Goal: Task Accomplishment & Management: Use online tool/utility

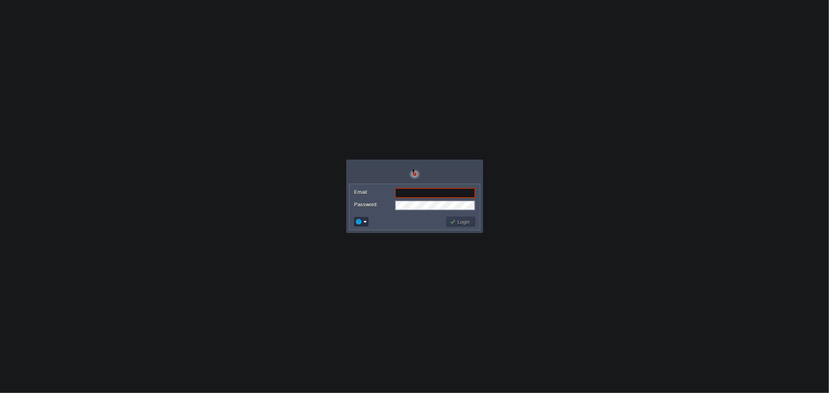
type input "[EMAIL_ADDRESS][DOMAIN_NAME]"
click at [467, 223] on button "Login" at bounding box center [461, 221] width 23 height 7
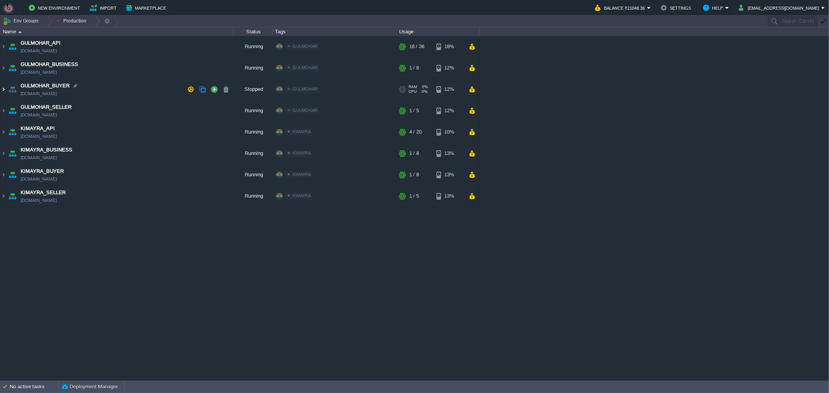
click at [5, 88] on img at bounding box center [3, 89] width 6 height 21
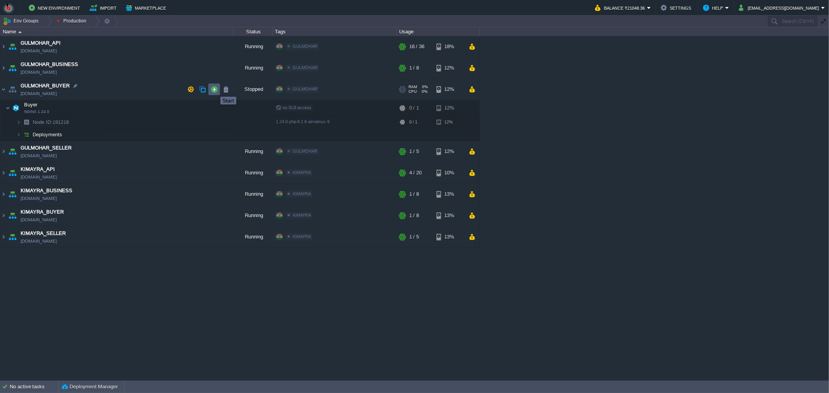
click at [215, 90] on button "button" at bounding box center [214, 89] width 7 height 7
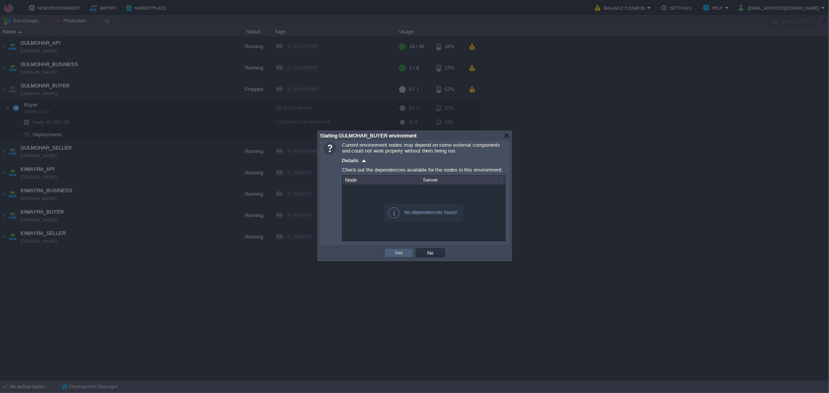
click at [399, 251] on button "Yes" at bounding box center [399, 253] width 13 height 7
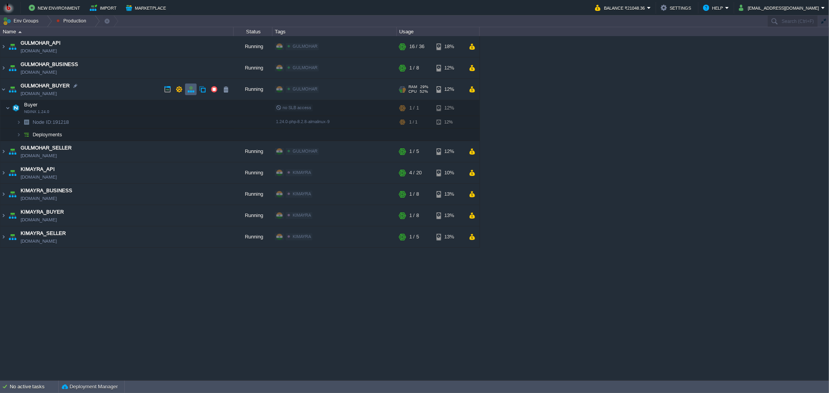
click at [190, 89] on button "button" at bounding box center [190, 89] width 7 height 7
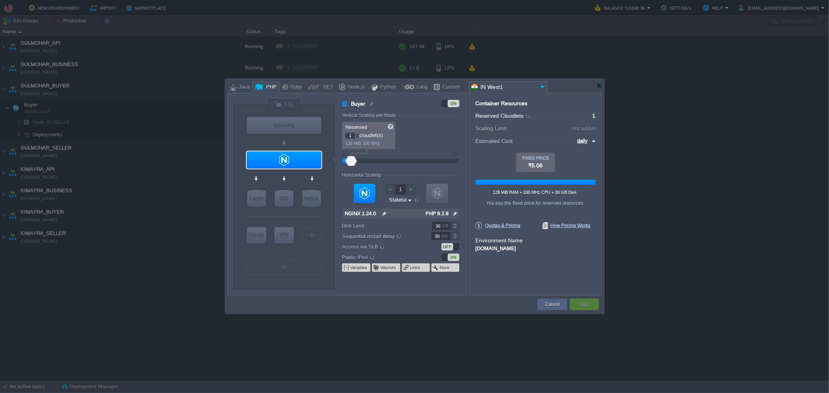
click at [351, 135] on input "1" at bounding box center [351, 136] width 10 height 6
type input "40"
click at [415, 139] on p "up to 128 MiB, 100 MHz" at bounding box center [428, 142] width 57 height 7
type input "40"
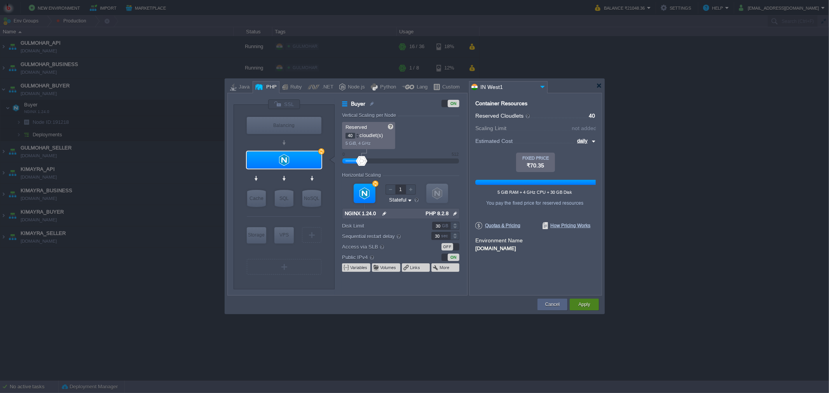
click at [580, 302] on button "Apply" at bounding box center [584, 305] width 12 height 8
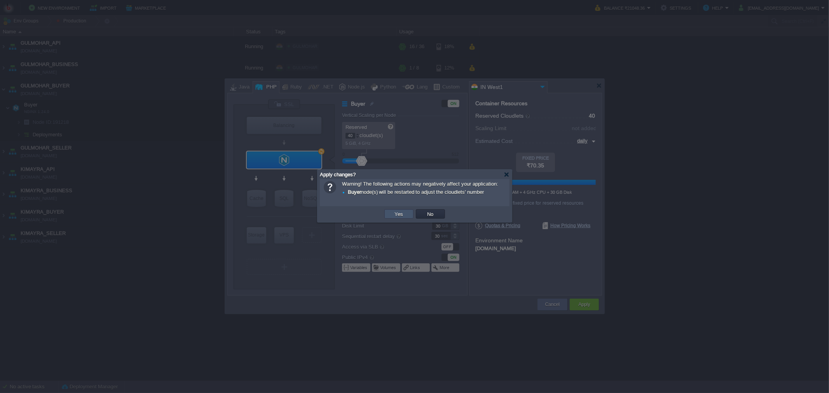
click at [402, 213] on button "Yes" at bounding box center [399, 214] width 13 height 7
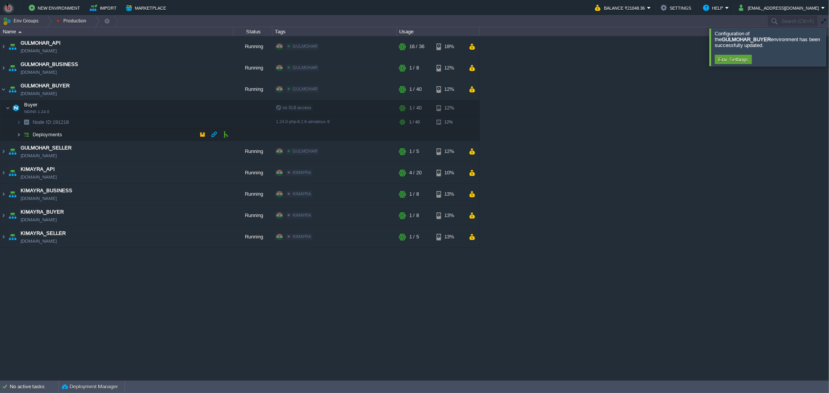
click at [18, 134] on img at bounding box center [18, 135] width 5 height 12
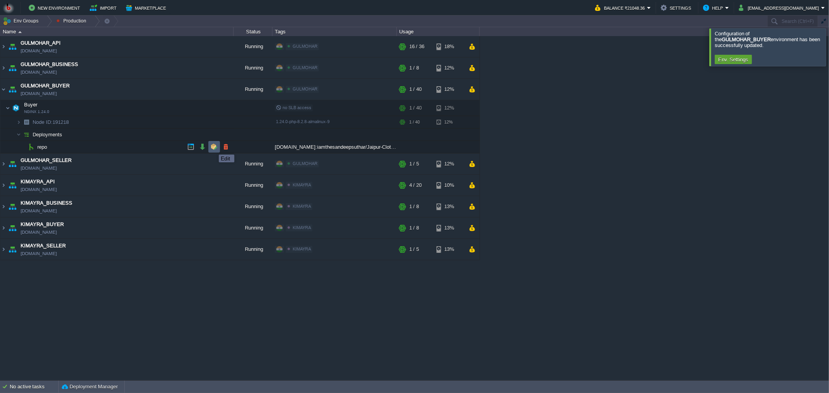
click at [213, 148] on button "button" at bounding box center [214, 146] width 7 height 7
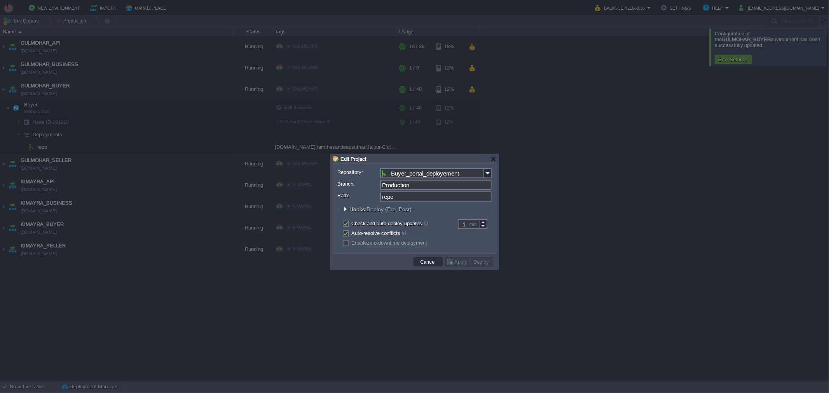
click at [344, 210] on div at bounding box center [345, 209] width 6 height 6
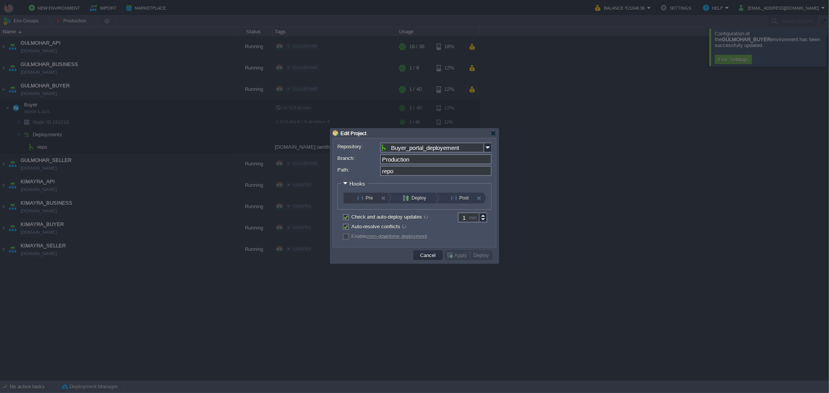
click at [363, 197] on button "Pre" at bounding box center [370, 198] width 26 height 11
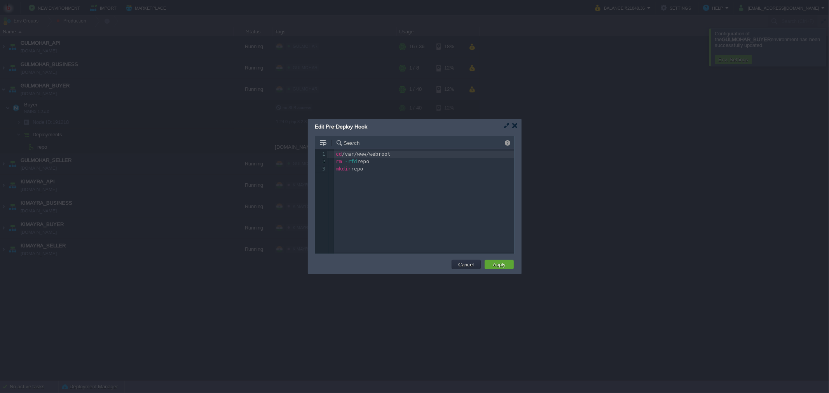
scroll to position [2, 0]
click at [460, 264] on button "Cancel" at bounding box center [466, 264] width 20 height 7
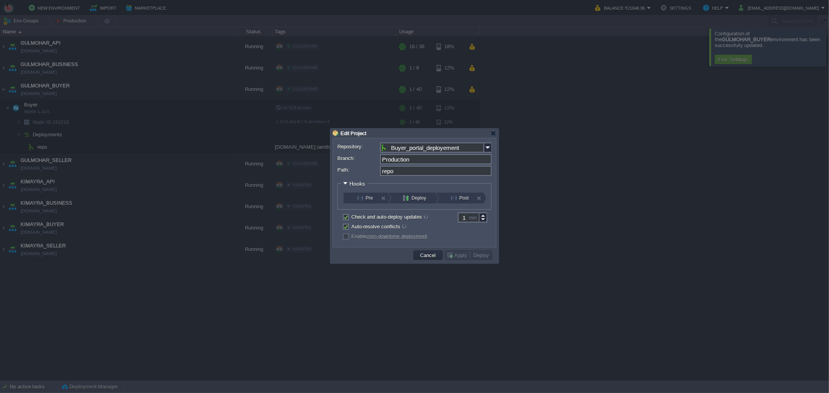
click at [410, 197] on button "Deploy" at bounding box center [416, 198] width 26 height 11
click at [361, 199] on button "Pre" at bounding box center [370, 198] width 26 height 11
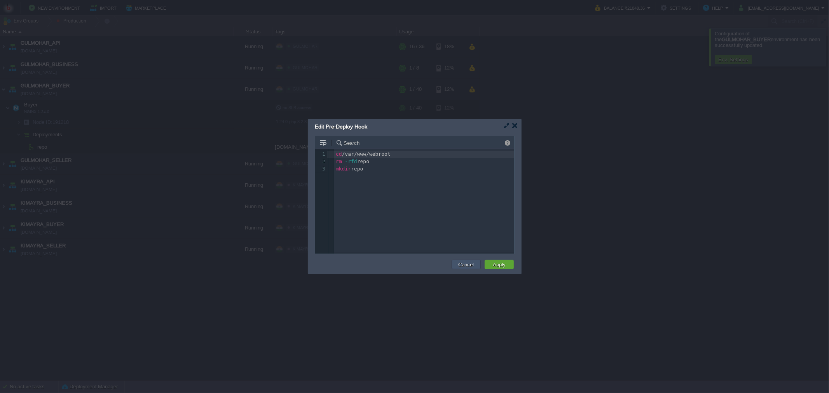
click at [461, 264] on button "Cancel" at bounding box center [466, 264] width 20 height 7
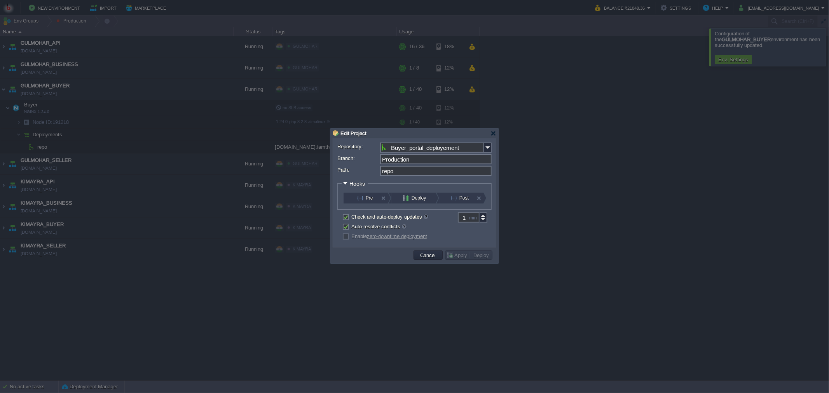
click at [421, 197] on button "Deploy" at bounding box center [416, 198] width 26 height 11
click at [458, 199] on button "Post" at bounding box center [464, 198] width 26 height 11
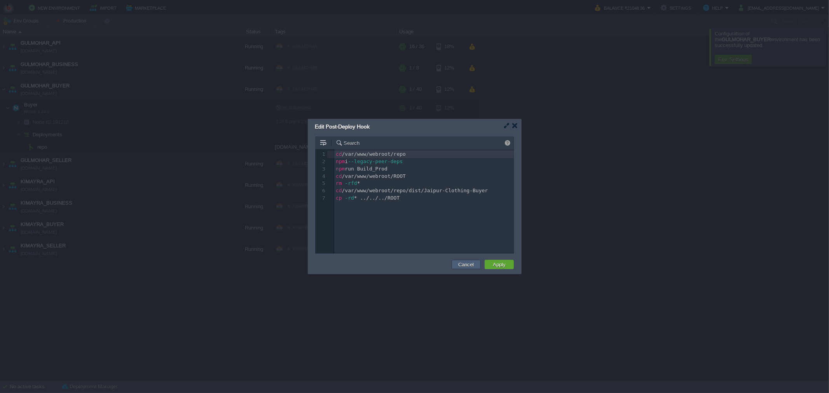
click at [460, 260] on td "Cancel" at bounding box center [466, 264] width 29 height 9
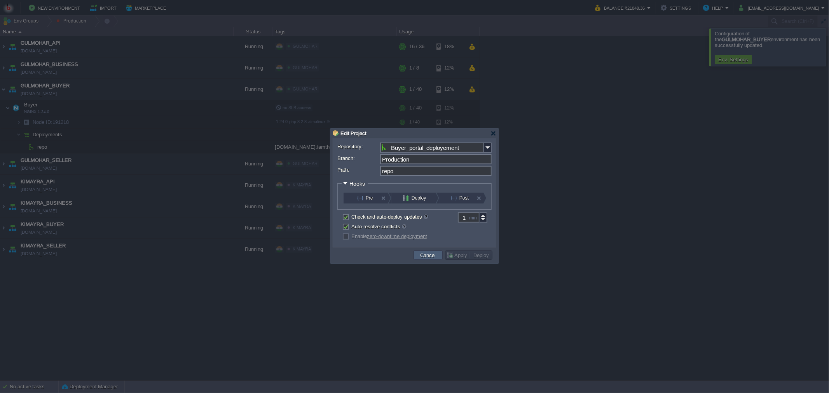
click at [428, 254] on button "Cancel" at bounding box center [428, 255] width 20 height 7
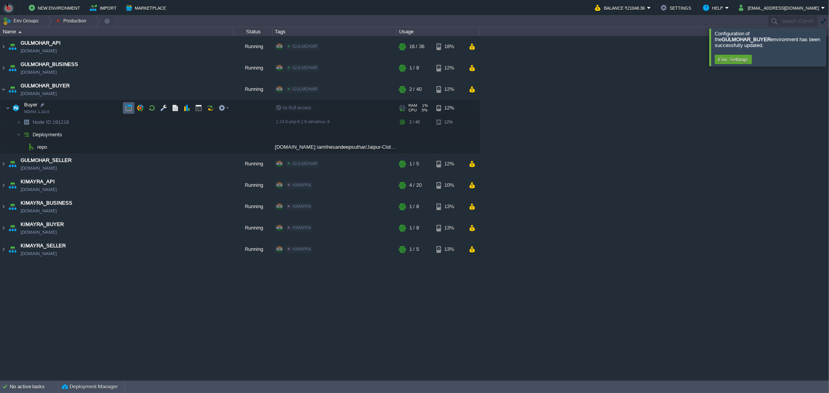
click at [130, 110] on button "button" at bounding box center [128, 108] width 7 height 7
click at [199, 108] on button "button" at bounding box center [198, 108] width 7 height 7
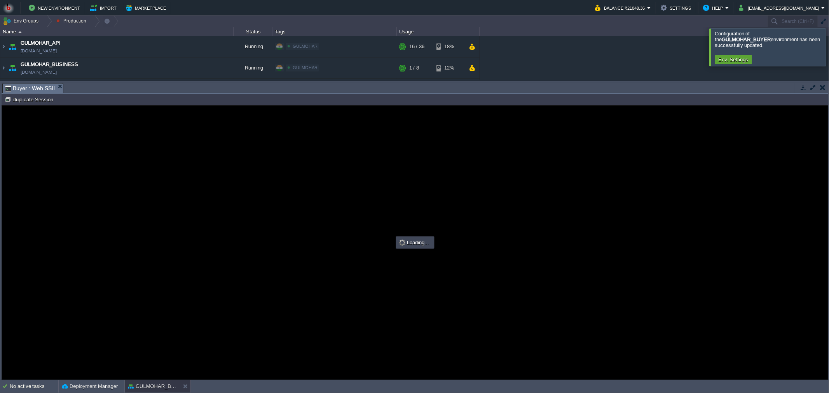
scroll to position [0, 0]
type input "#000000"
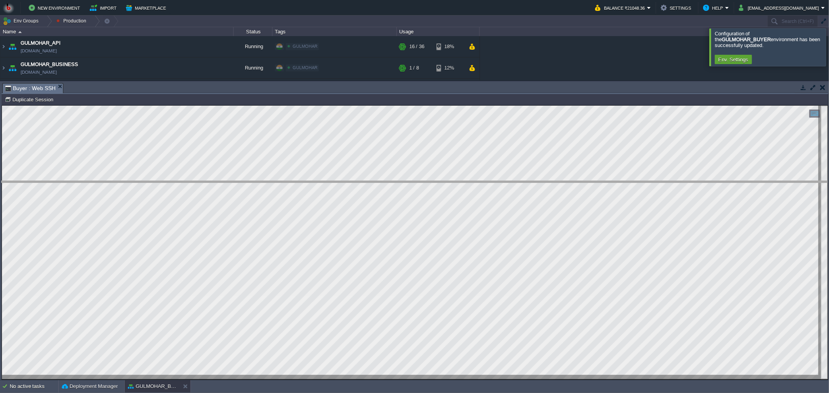
drag, startPoint x: 130, startPoint y: 91, endPoint x: 139, endPoint y: 190, distance: 98.7
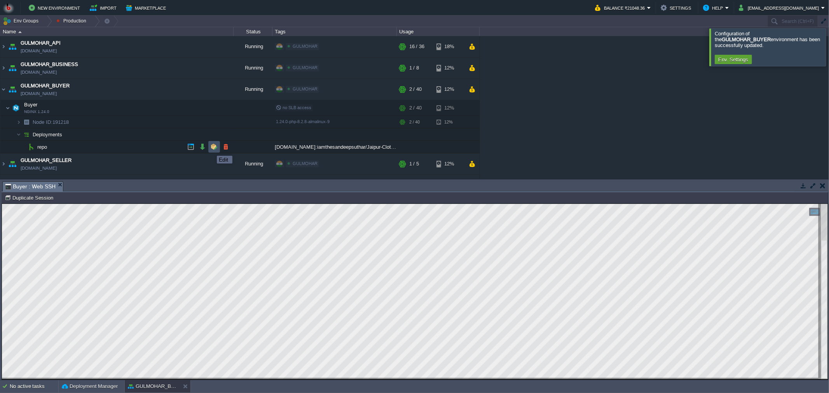
click at [211, 148] on button "button" at bounding box center [214, 146] width 7 height 7
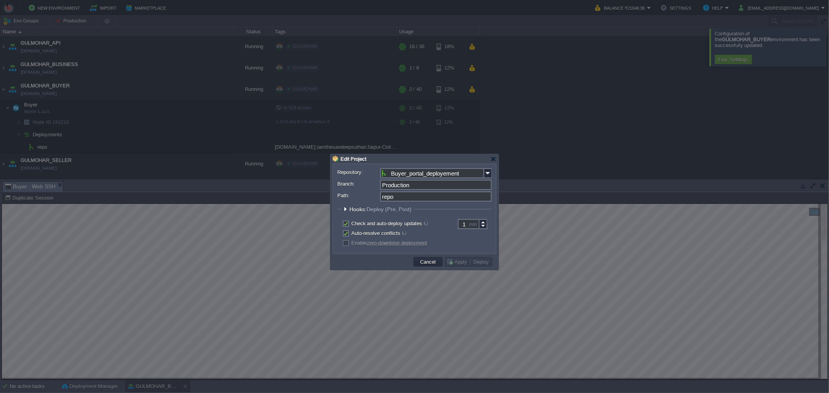
click at [345, 210] on div at bounding box center [345, 209] width 6 height 6
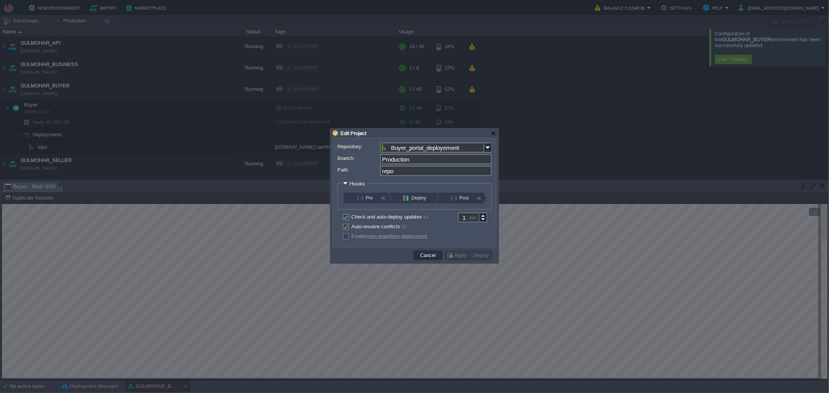
click at [458, 196] on button "Post" at bounding box center [464, 198] width 26 height 11
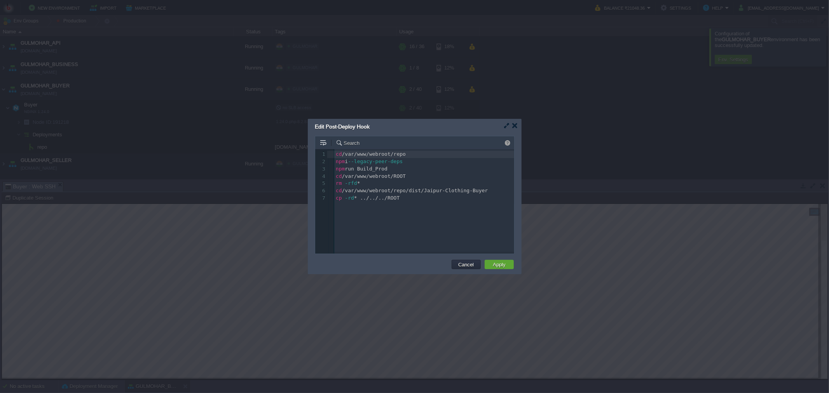
scroll to position [2, 0]
type textarea "cd /var/www/webroot/ROOT"
drag, startPoint x: 417, startPoint y: 175, endPoint x: 328, endPoint y: 175, distance: 88.6
click at [459, 264] on button "Cancel" at bounding box center [466, 264] width 20 height 7
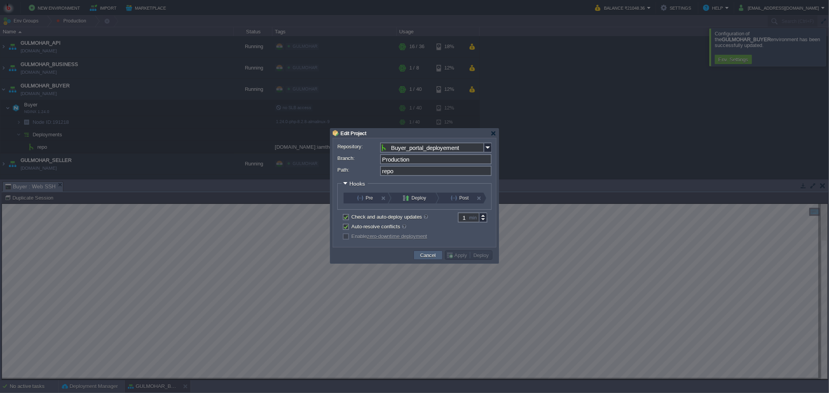
click at [426, 258] on button "Cancel" at bounding box center [428, 255] width 20 height 7
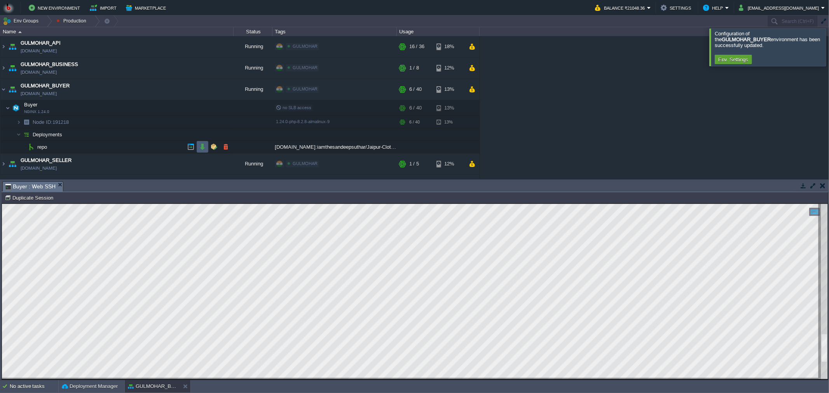
click at [201, 147] on button "button" at bounding box center [202, 146] width 7 height 7
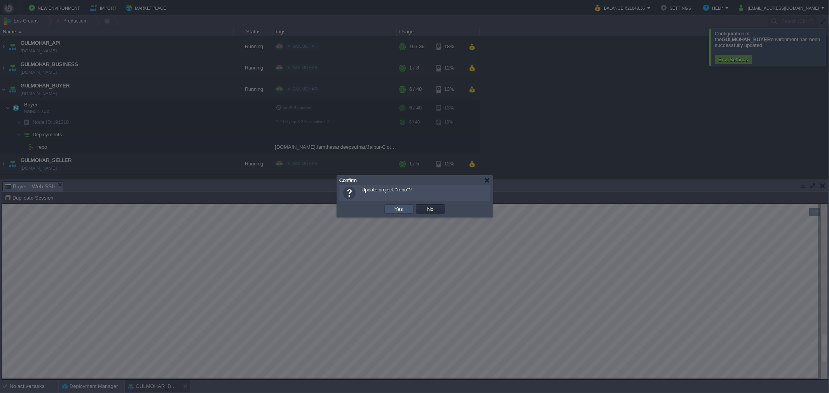
click at [401, 210] on button "Yes" at bounding box center [399, 209] width 13 height 7
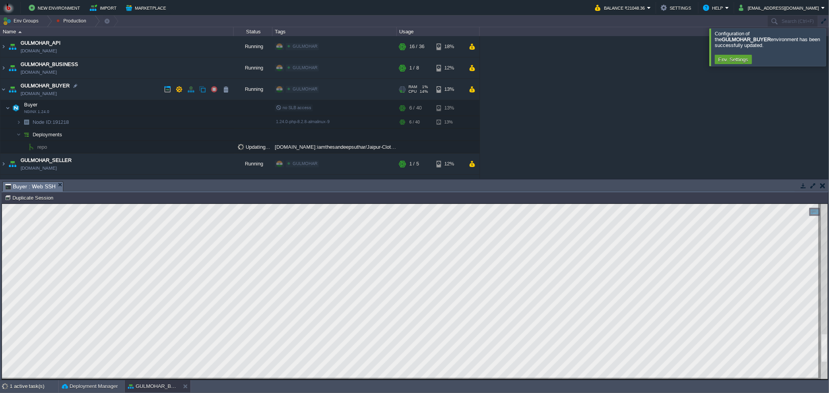
click at [57, 92] on link "[DOMAIN_NAME]" at bounding box center [39, 94] width 36 height 8
click at [41, 385] on div "1 active task(s)" at bounding box center [34, 387] width 49 height 12
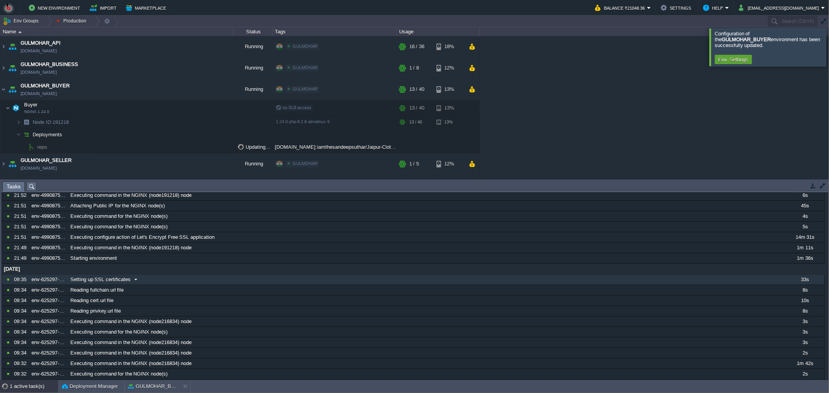
scroll to position [0, 0]
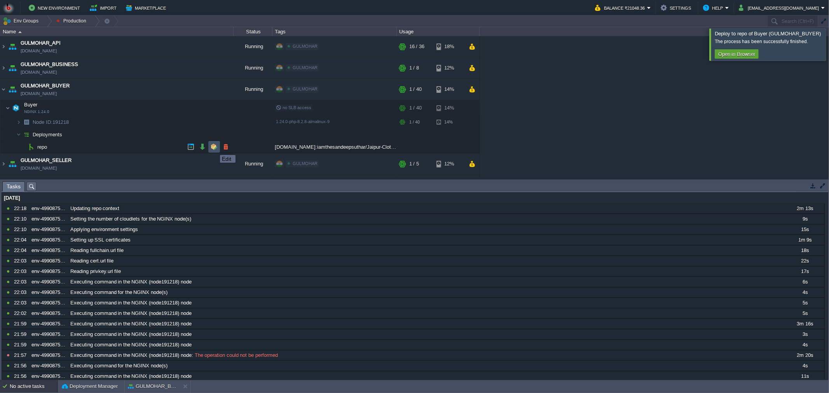
click at [214, 148] on button "button" at bounding box center [214, 146] width 7 height 7
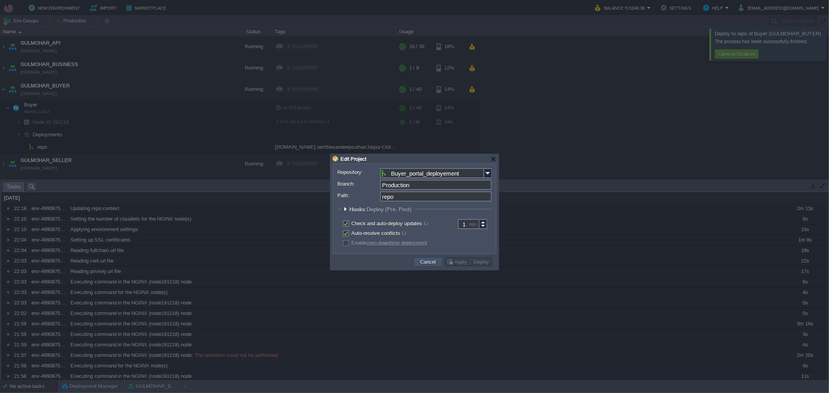
click at [430, 262] on button "Cancel" at bounding box center [428, 261] width 20 height 7
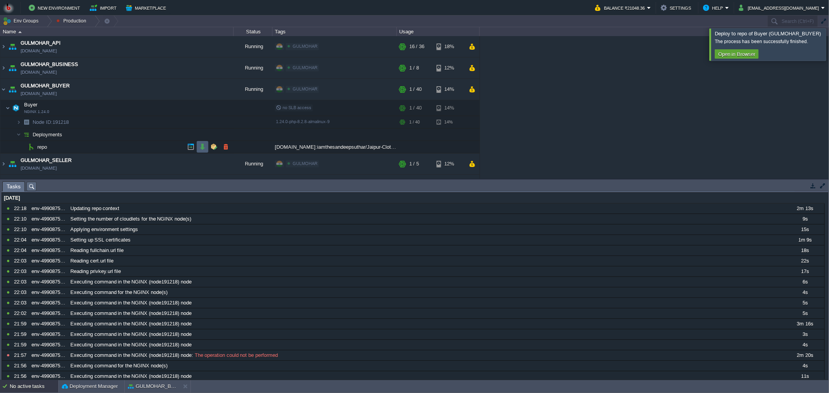
click at [204, 148] on button "button" at bounding box center [202, 146] width 7 height 7
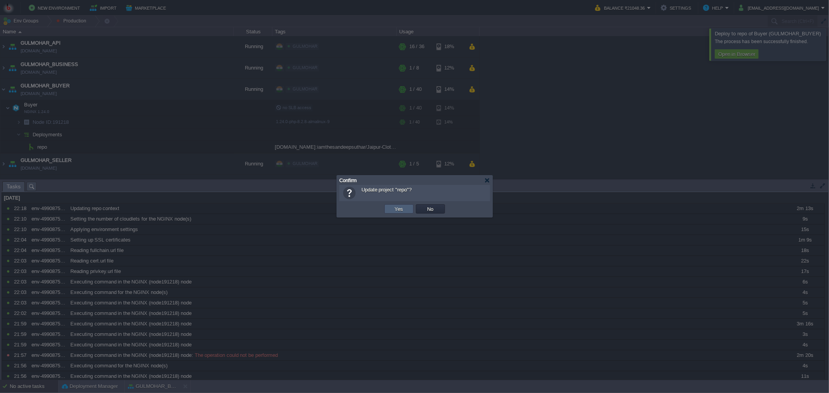
click at [396, 209] on button "Yes" at bounding box center [399, 209] width 13 height 7
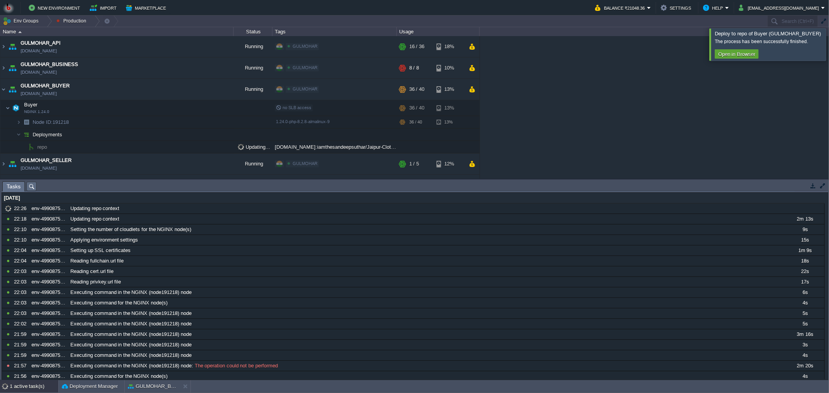
click at [829, 51] on div at bounding box center [838, 44] width 0 height 32
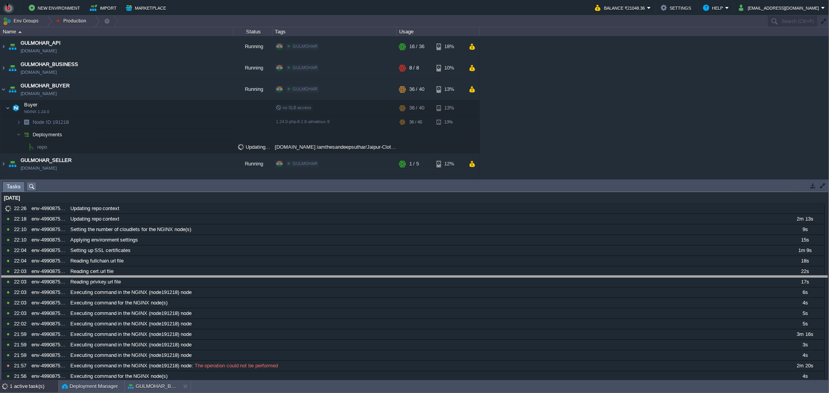
drag, startPoint x: 741, startPoint y: 190, endPoint x: 728, endPoint y: 299, distance: 110.3
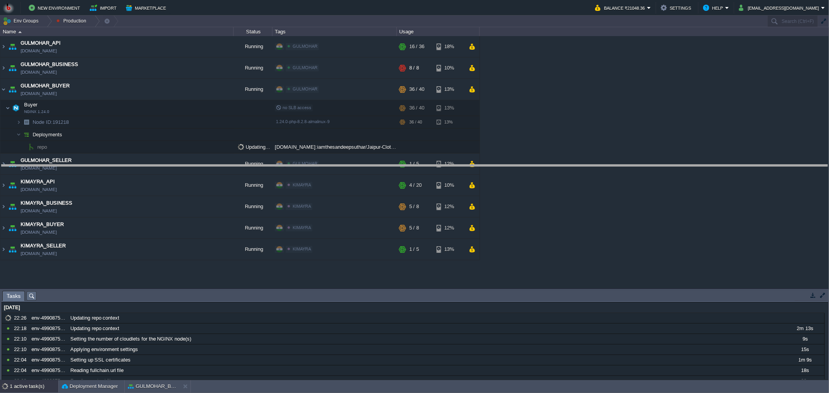
drag, startPoint x: 708, startPoint y: 295, endPoint x: 689, endPoint y: 169, distance: 127.4
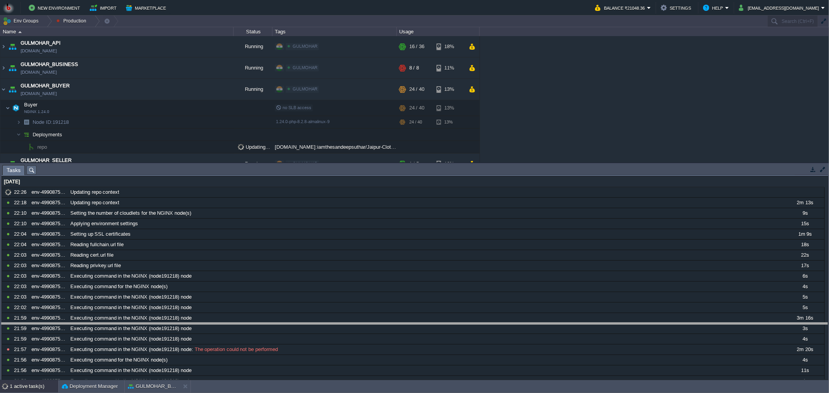
drag, startPoint x: 307, startPoint y: 169, endPoint x: 343, endPoint y: 328, distance: 162.1
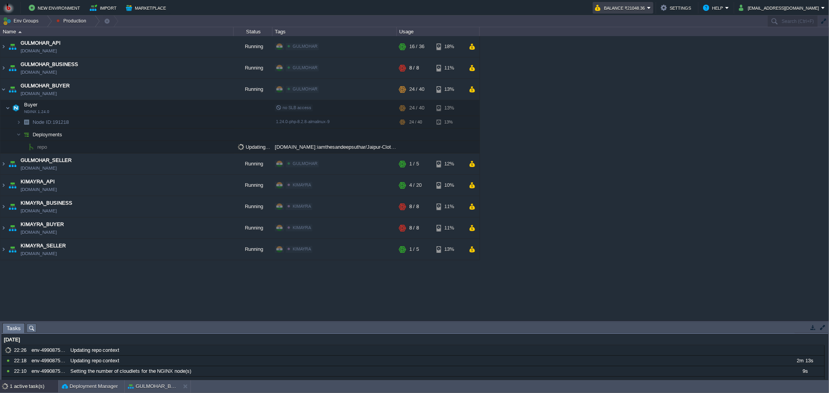
click at [647, 3] on button "Balance ₹21048.36" at bounding box center [621, 7] width 52 height 9
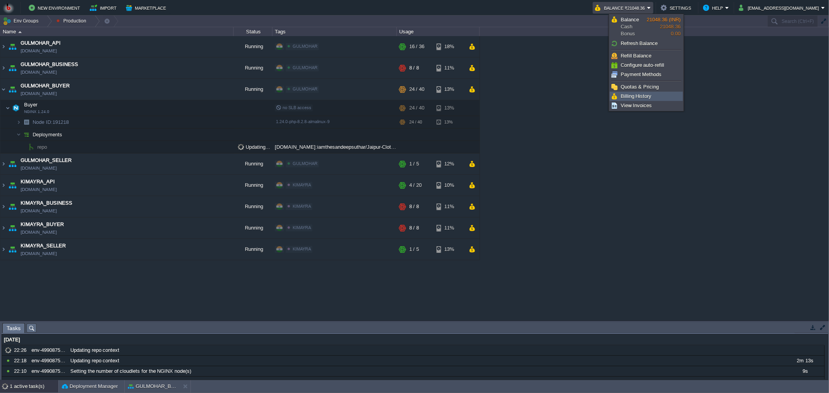
click at [626, 98] on span "Billing History" at bounding box center [636, 96] width 31 height 6
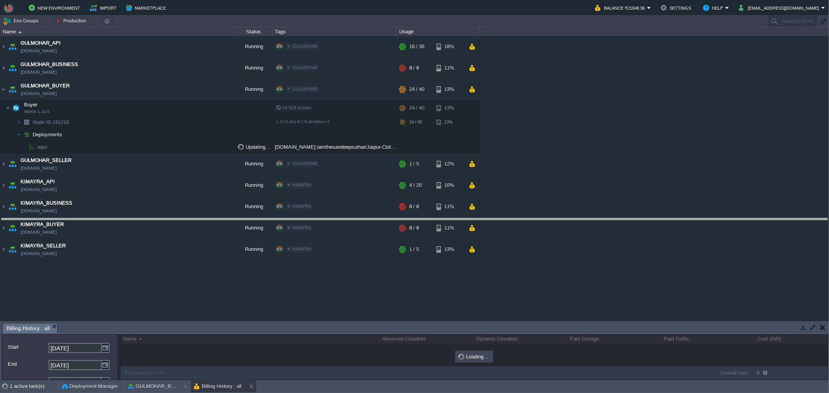
drag, startPoint x: 499, startPoint y: 325, endPoint x: 484, endPoint y: 185, distance: 140.7
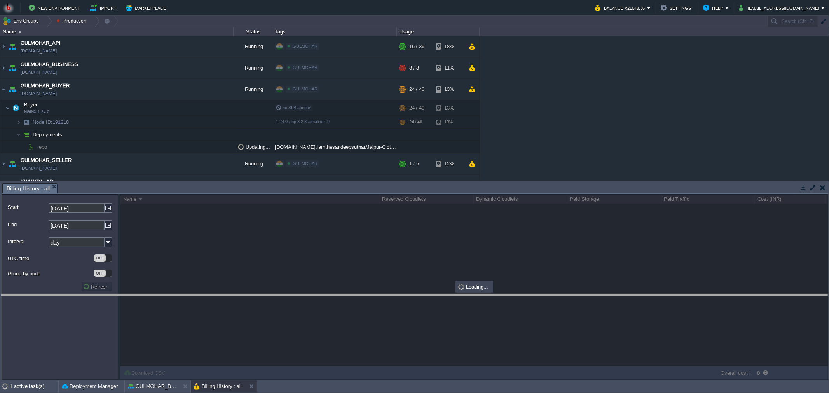
drag, startPoint x: 484, startPoint y: 185, endPoint x: 530, endPoint y: 319, distance: 141.0
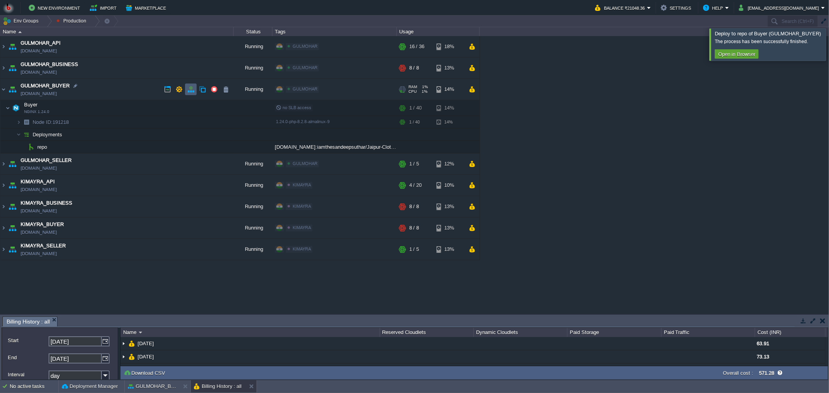
click at [185, 88] on td at bounding box center [191, 90] width 12 height 12
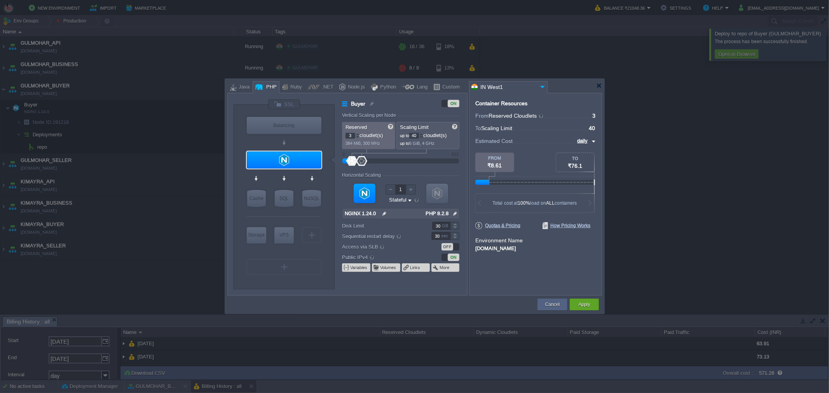
drag, startPoint x: 360, startPoint y: 158, endPoint x: 352, endPoint y: 161, distance: 8.1
click at [352, 161] on div at bounding box center [400, 161] width 99 height 9
click at [350, 135] on input "3" at bounding box center [351, 136] width 10 height 6
click at [351, 135] on input "3" at bounding box center [351, 136] width 10 height 6
type input "1"
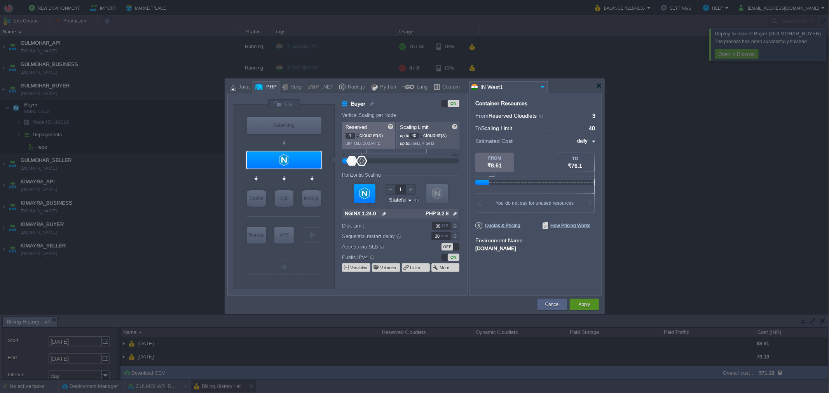
click at [583, 302] on button "Apply" at bounding box center [584, 305] width 12 height 8
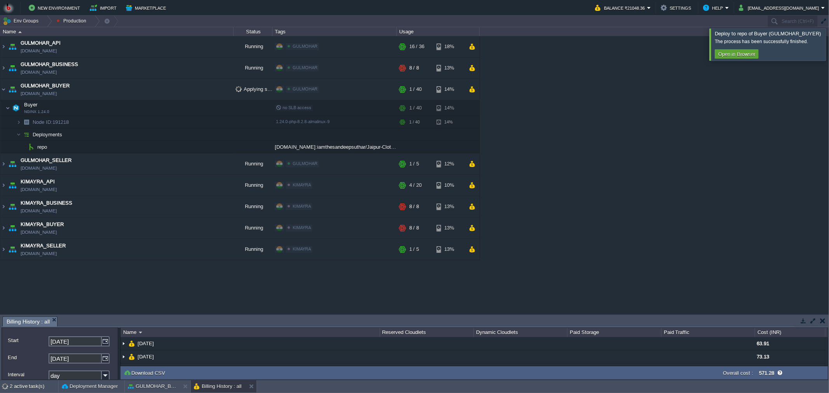
click at [829, 40] on div at bounding box center [838, 44] width 0 height 32
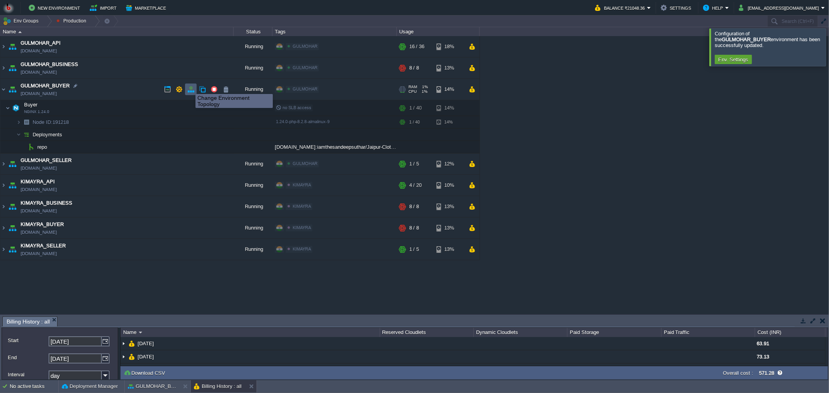
click at [190, 87] on button "button" at bounding box center [190, 89] width 7 height 7
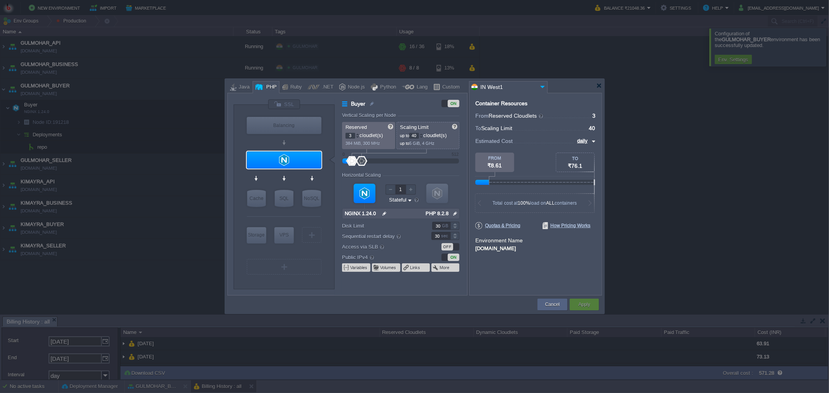
click at [413, 134] on input "40" at bounding box center [414, 136] width 10 height 6
type input "1"
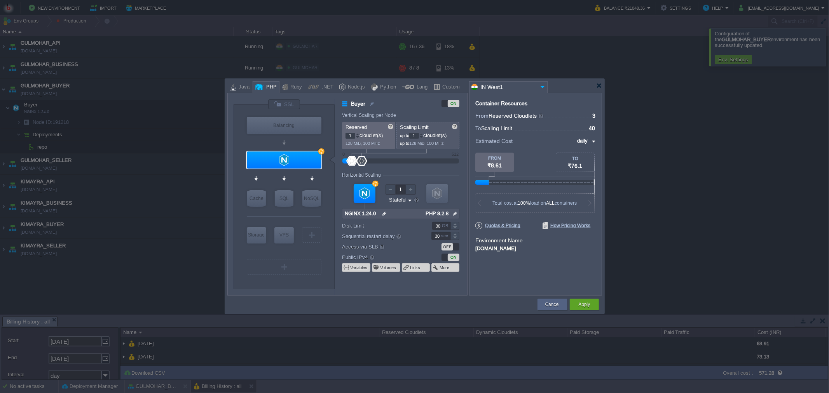
click at [490, 273] on div "Container Resources From Reserved Cloudlets ... = 3 not added To Scaling Limit …" at bounding box center [535, 194] width 133 height 203
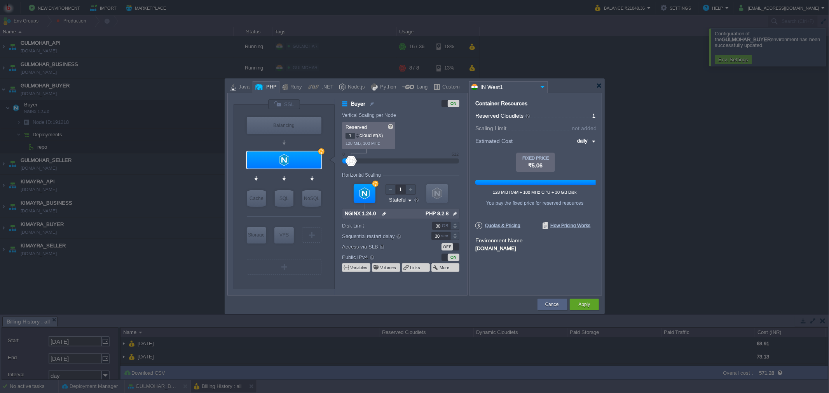
click at [442, 257] on div "ON" at bounding box center [451, 257] width 18 height 7
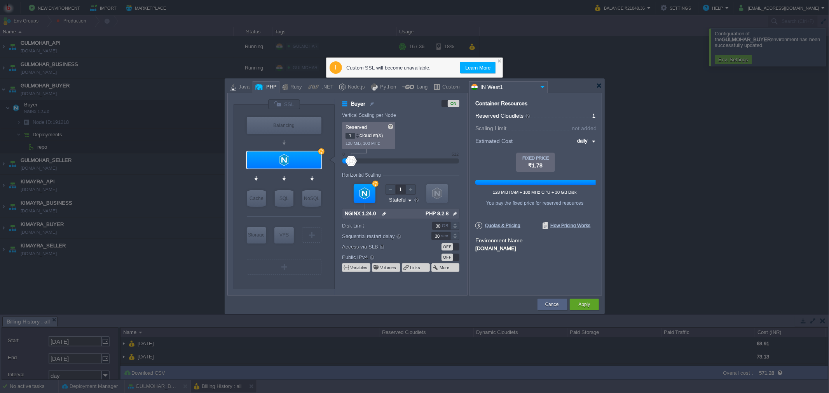
click at [450, 102] on div "ON" at bounding box center [454, 103] width 12 height 7
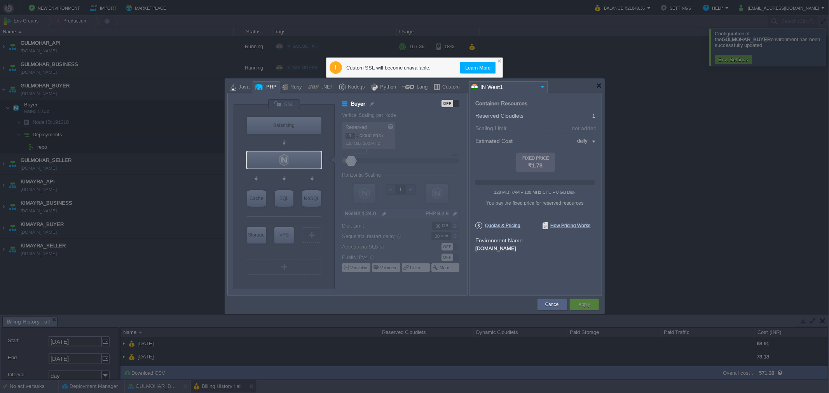
click at [447, 99] on div "OFF" at bounding box center [441, 103] width 38 height 8
click at [452, 100] on div "OFF" at bounding box center [448, 103] width 12 height 7
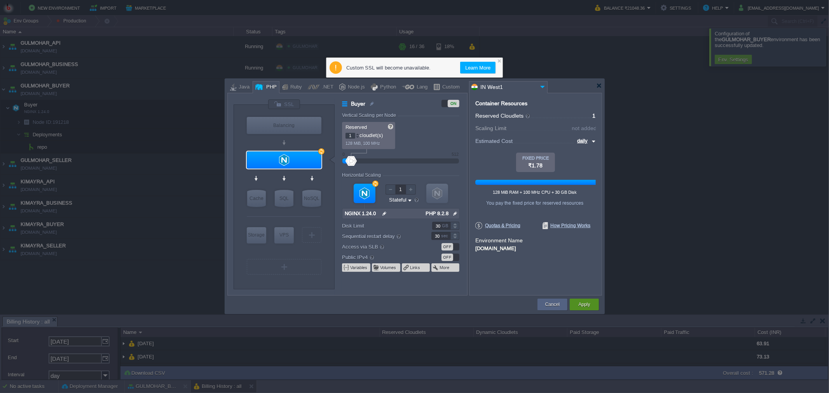
click at [584, 307] on button "Apply" at bounding box center [584, 305] width 12 height 8
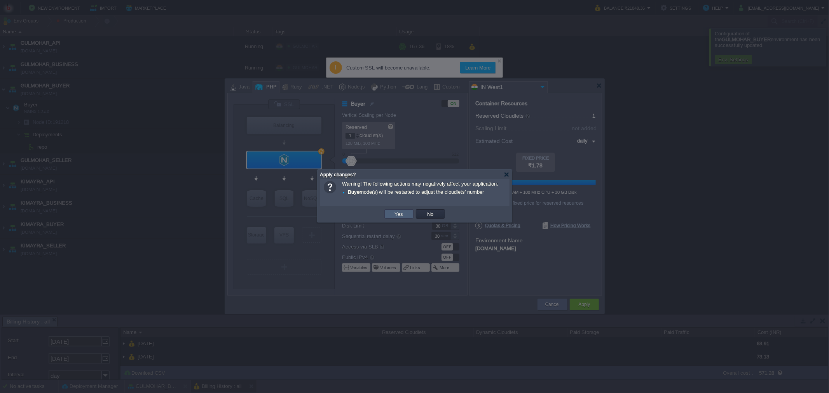
click at [402, 213] on button "Yes" at bounding box center [399, 214] width 13 height 7
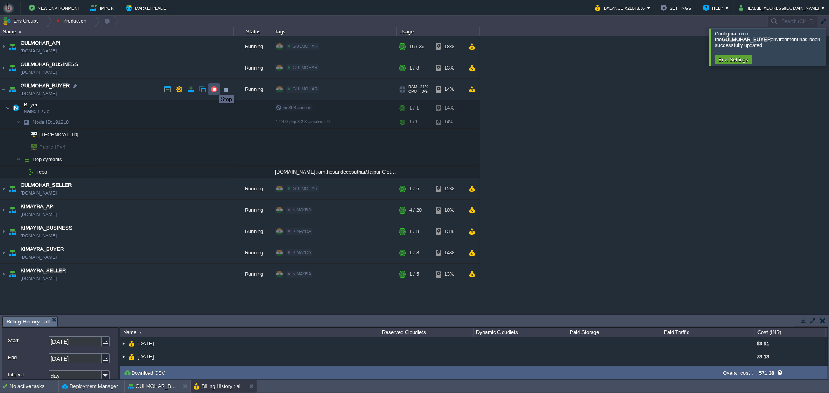
click at [213, 91] on button "button" at bounding box center [214, 89] width 7 height 7
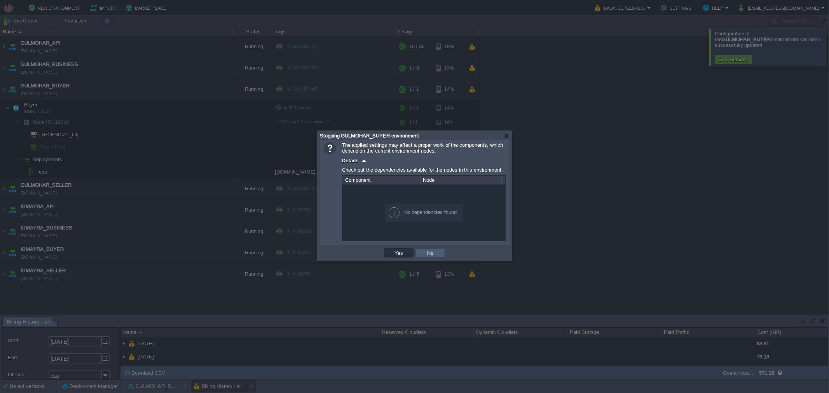
click at [428, 252] on button "No" at bounding box center [430, 253] width 11 height 7
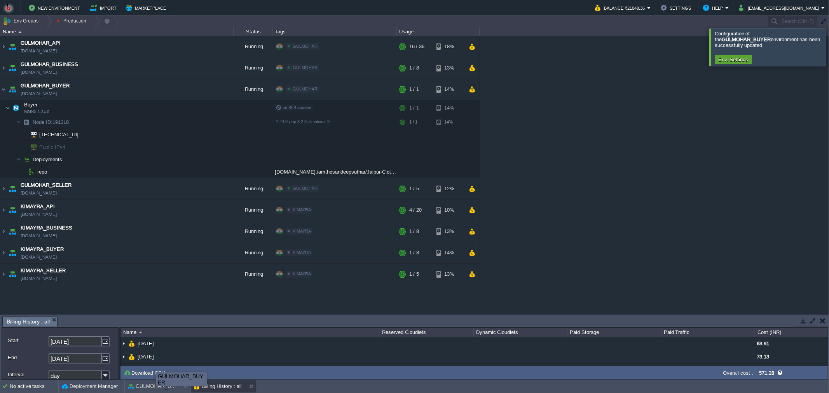
click at [156, 384] on div "GULMOHAR_BUYER" at bounding box center [181, 379] width 51 height 13
click at [151, 386] on div "GULMOHAR_BUYER" at bounding box center [176, 379] width 51 height 13
click at [376, 386] on td "No active tasks Deployment Manager GULMOHAR_BUYER Billing History : all" at bounding box center [414, 387] width 829 height 12
click at [823, 321] on button "button" at bounding box center [822, 321] width 5 height 7
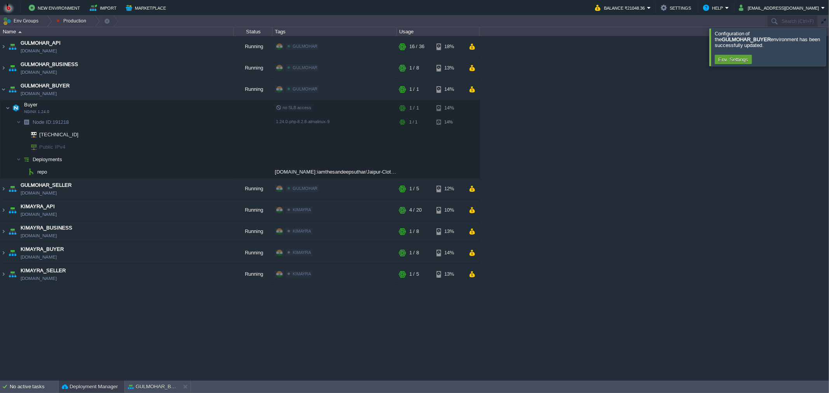
click at [73, 384] on button "Deployment Manager" at bounding box center [90, 387] width 56 height 8
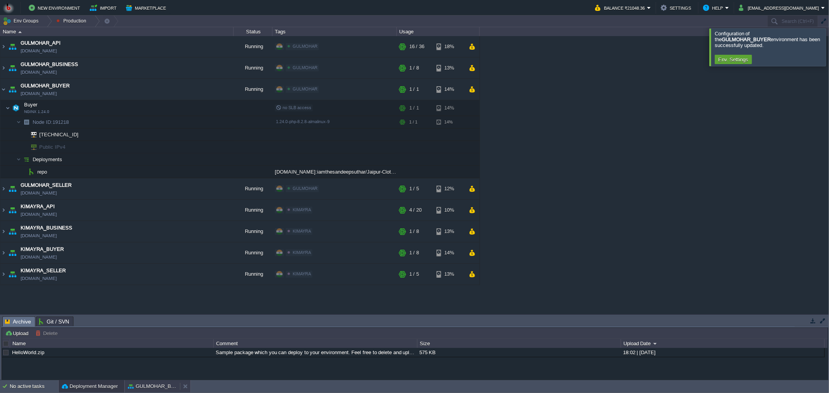
click at [158, 390] on button "GULMOHAR_BUYER" at bounding box center [152, 387] width 49 height 8
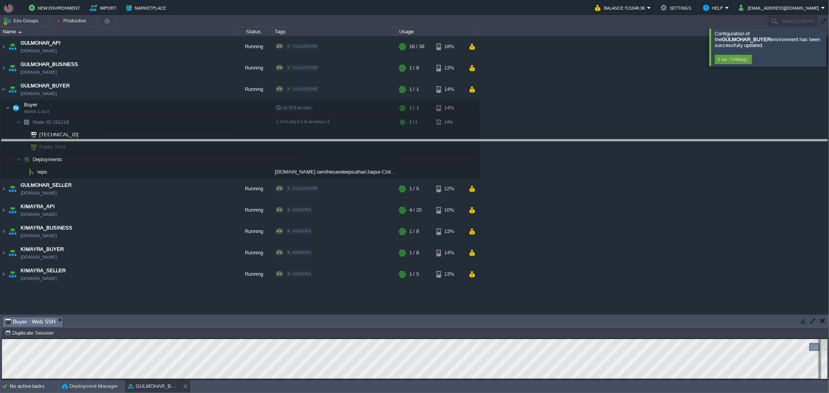
drag, startPoint x: 376, startPoint y: 319, endPoint x: 396, endPoint y: 142, distance: 178.3
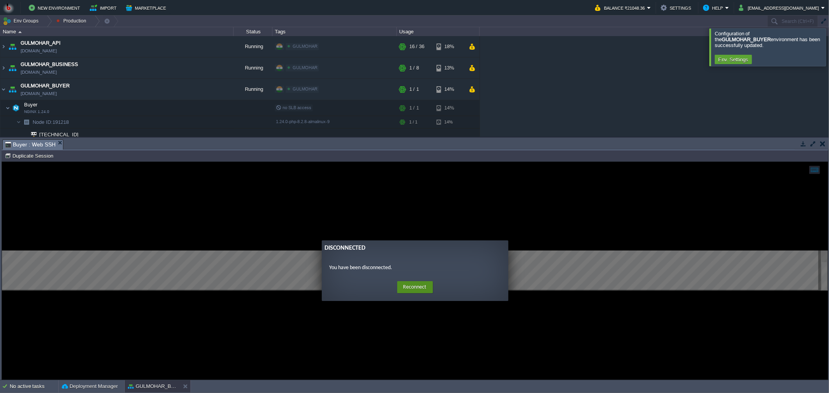
click at [420, 284] on button "Reconnect" at bounding box center [415, 287] width 36 height 12
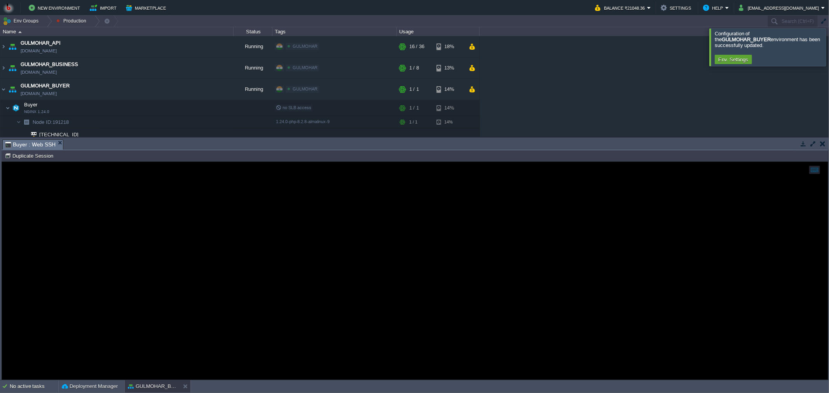
click at [821, 142] on button "button" at bounding box center [822, 143] width 5 height 7
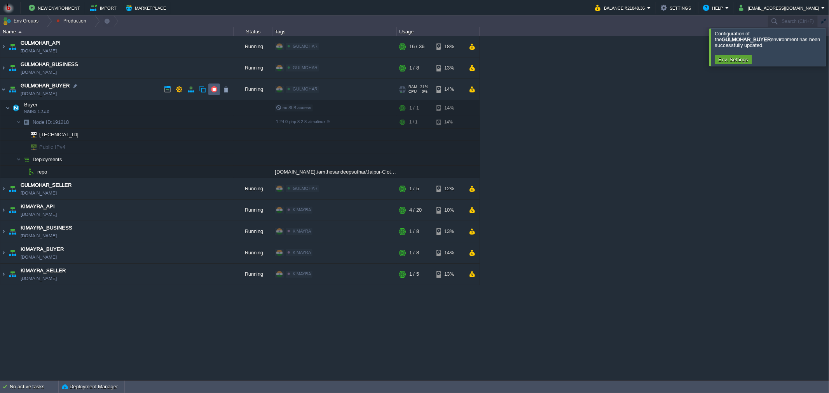
click at [213, 88] on button "button" at bounding box center [214, 89] width 7 height 7
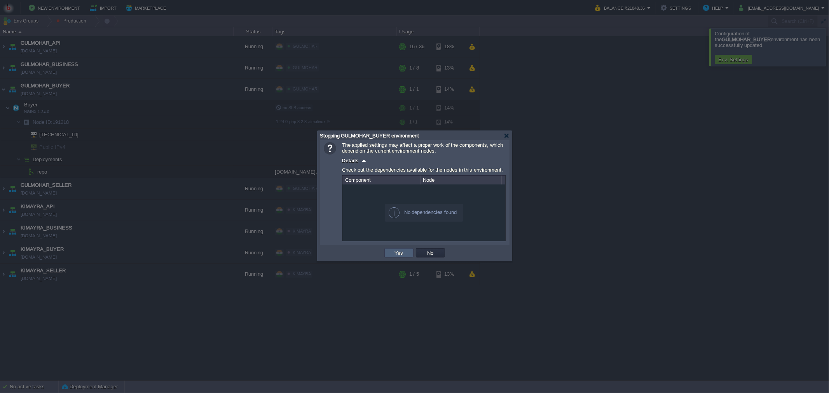
click at [398, 251] on button "Yes" at bounding box center [399, 253] width 13 height 7
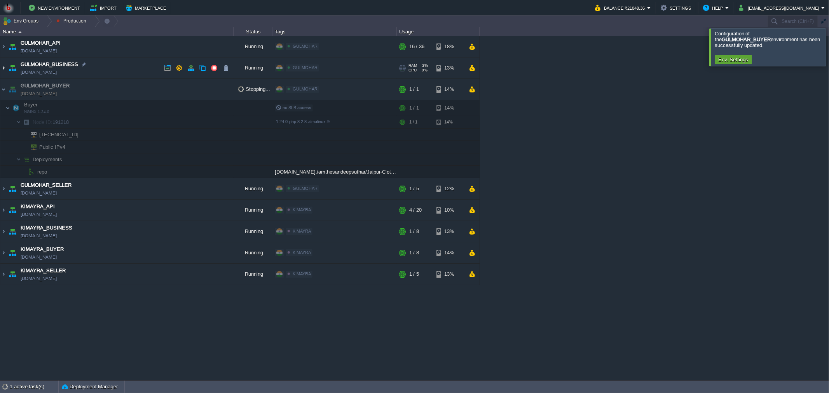
click at [3, 67] on img at bounding box center [3, 68] width 6 height 21
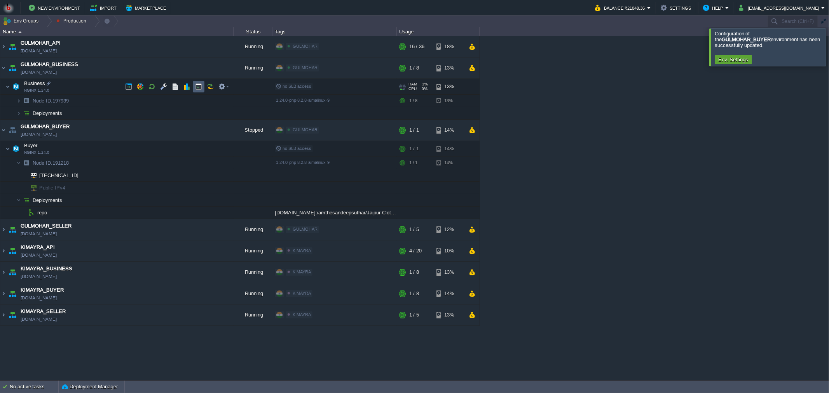
click at [200, 86] on button "button" at bounding box center [198, 86] width 7 height 7
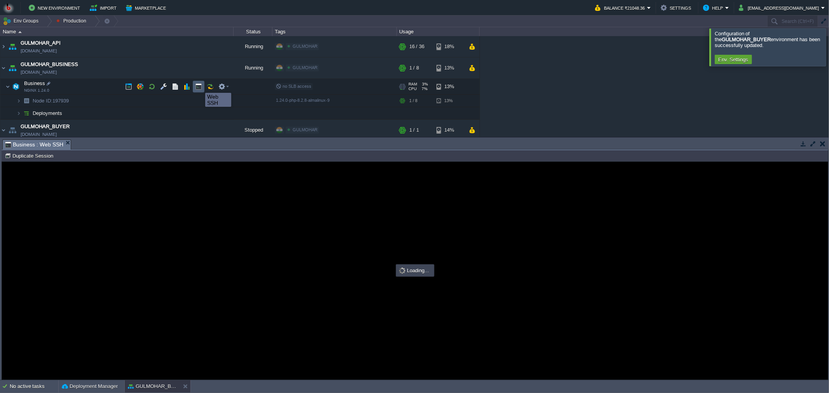
type input "#000000"
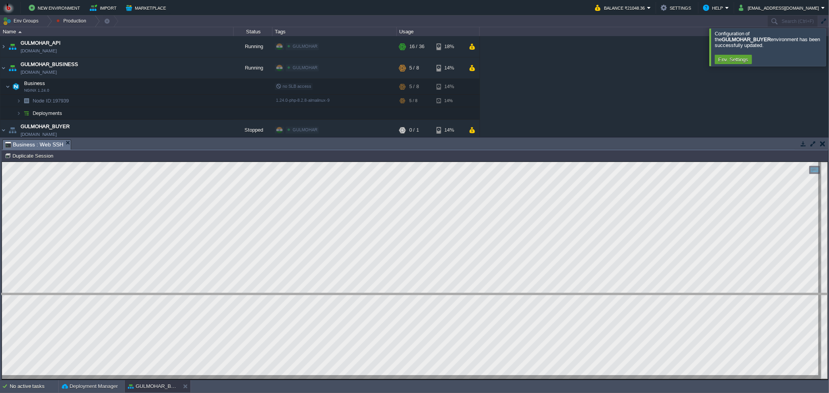
drag, startPoint x: 427, startPoint y: 147, endPoint x: 429, endPoint y: 301, distance: 154.3
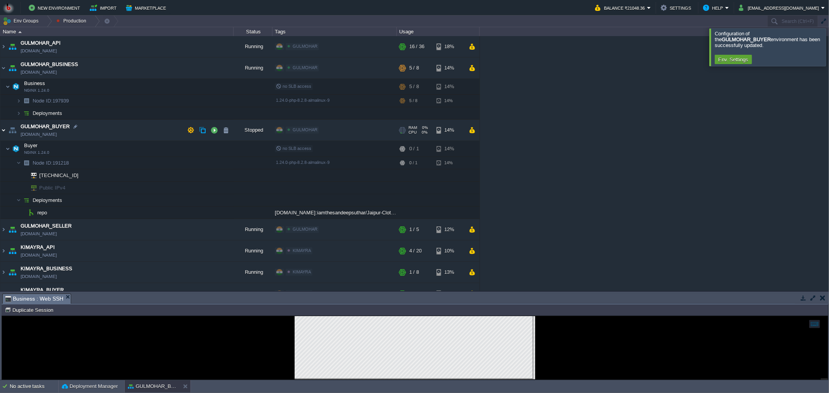
click at [5, 130] on img at bounding box center [3, 130] width 6 height 21
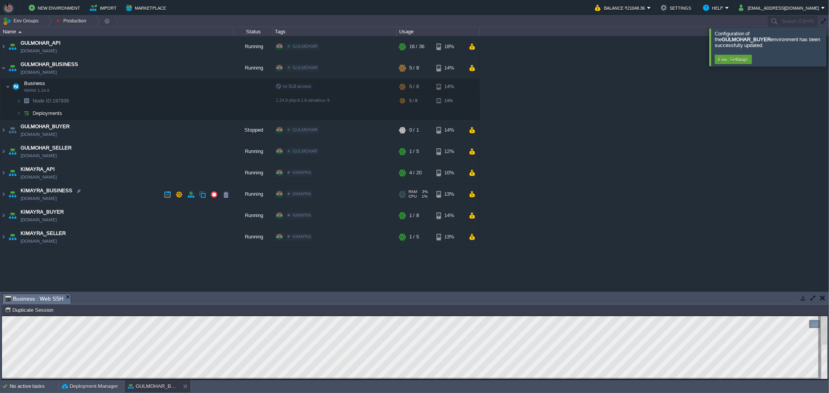
click at [6, 194] on img at bounding box center [3, 194] width 6 height 21
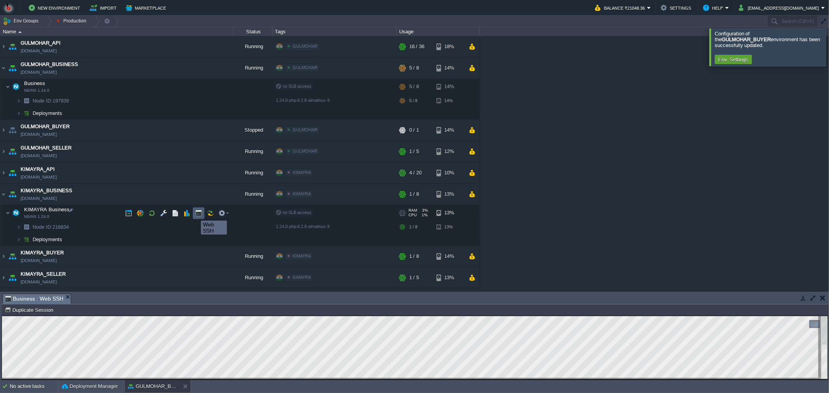
click at [199, 214] on button "button" at bounding box center [198, 213] width 7 height 7
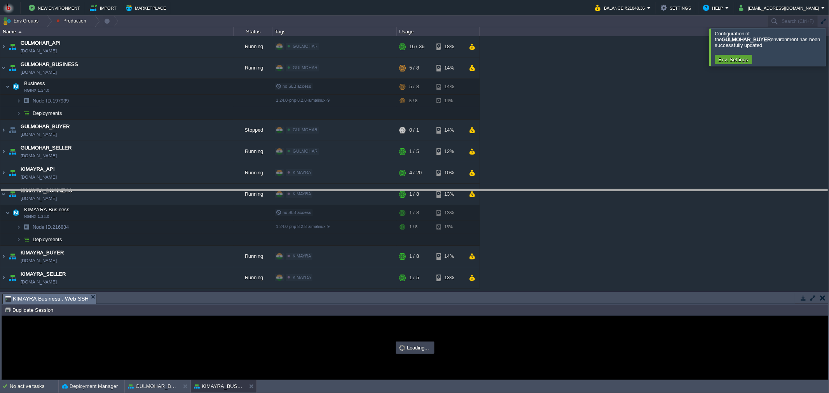
type input "#000000"
drag, startPoint x: 160, startPoint y: 301, endPoint x: 164, endPoint y: 197, distance: 104.2
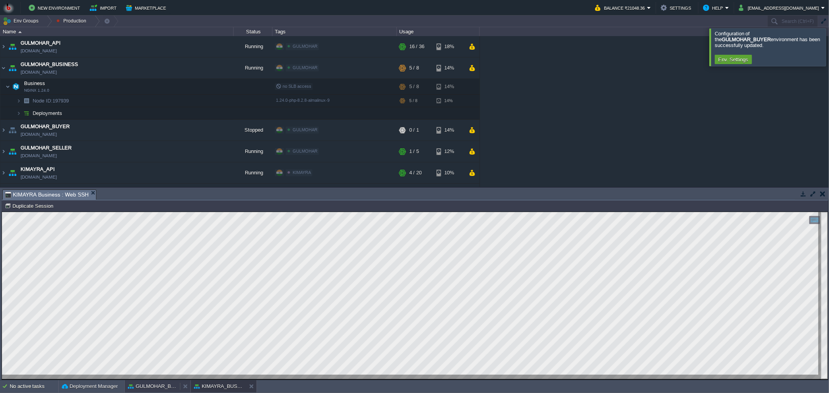
click at [161, 386] on button "GULMOHAR_BUSINESS" at bounding box center [152, 387] width 49 height 8
click at [212, 386] on button "KIMAYRA_BUSINESS" at bounding box center [218, 387] width 49 height 8
click at [158, 388] on button "GULMOHAR_BUSINESS" at bounding box center [152, 387] width 49 height 8
click at [211, 385] on button "KIMAYRA_BUSINESS" at bounding box center [218, 387] width 49 height 8
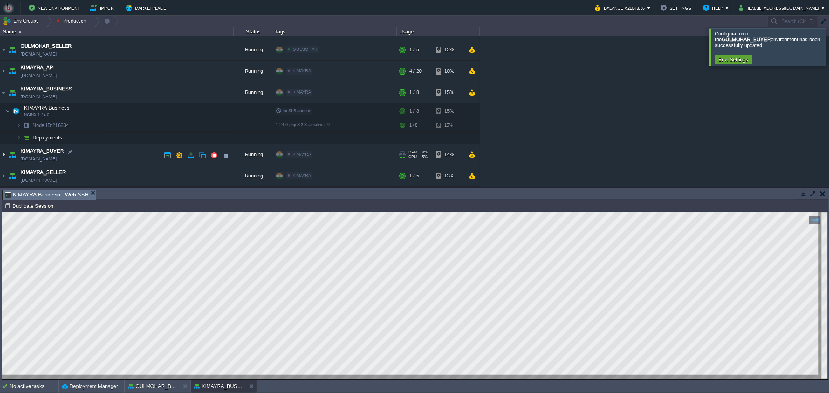
click at [6, 154] on img at bounding box center [3, 154] width 6 height 21
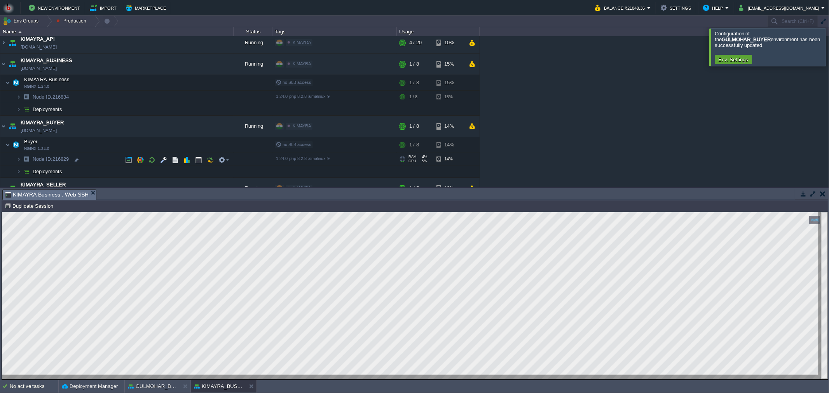
scroll to position [143, 0]
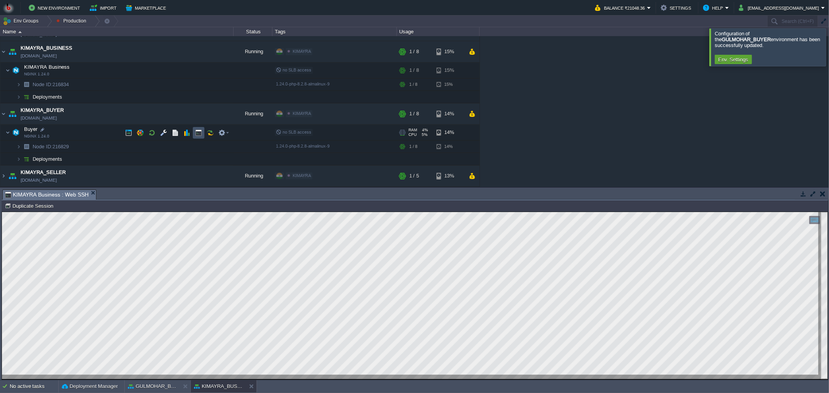
click at [197, 133] on button "button" at bounding box center [198, 132] width 7 height 7
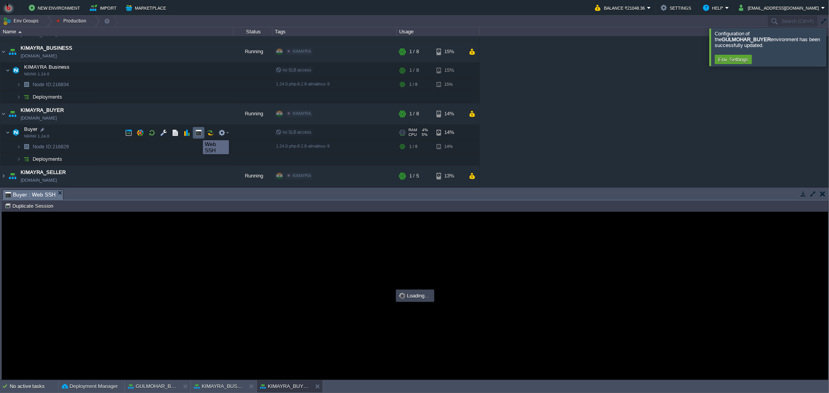
scroll to position [0, 0]
type input "#000000"
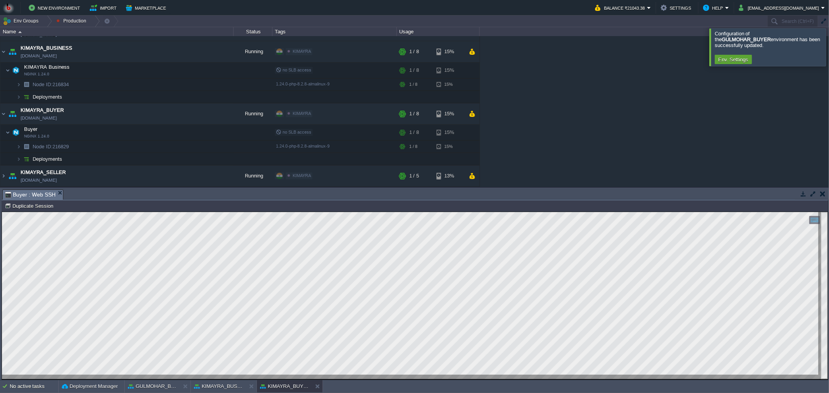
click at [829, 37] on div at bounding box center [838, 46] width 0 height 37
click at [821, 196] on button "button" at bounding box center [822, 193] width 5 height 7
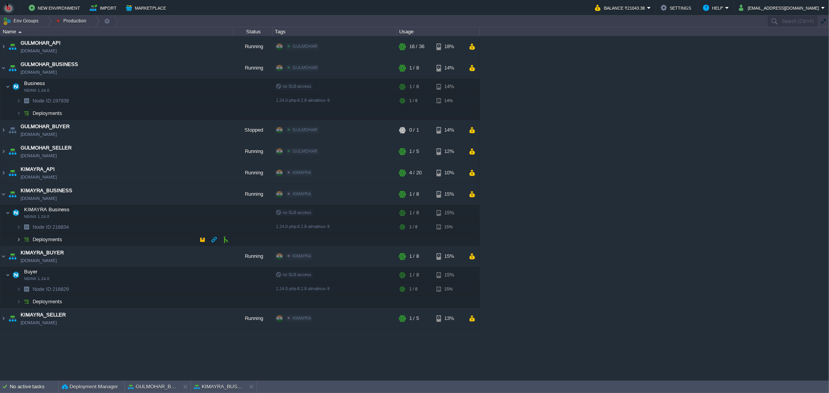
click at [17, 240] on img at bounding box center [18, 240] width 5 height 12
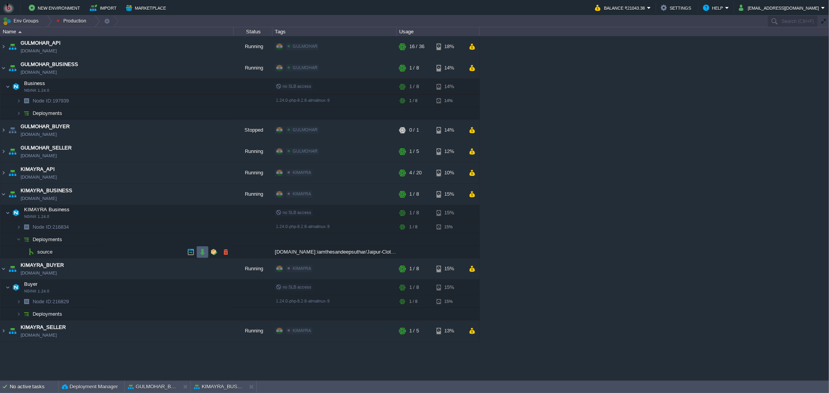
click at [201, 253] on button "button" at bounding box center [202, 252] width 7 height 7
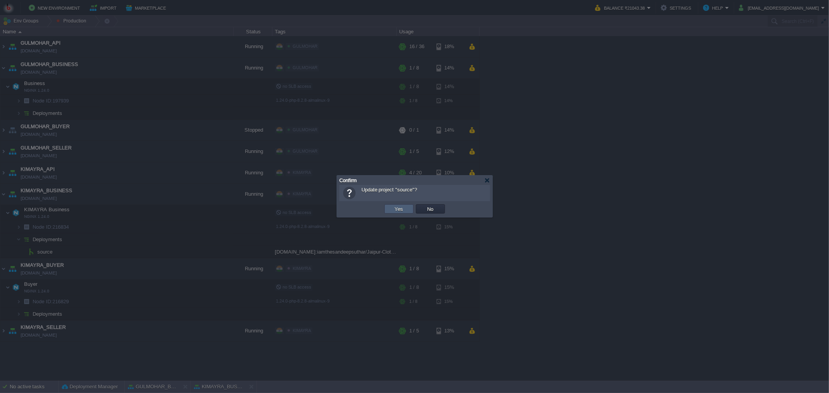
click at [394, 206] on button "Yes" at bounding box center [399, 209] width 13 height 7
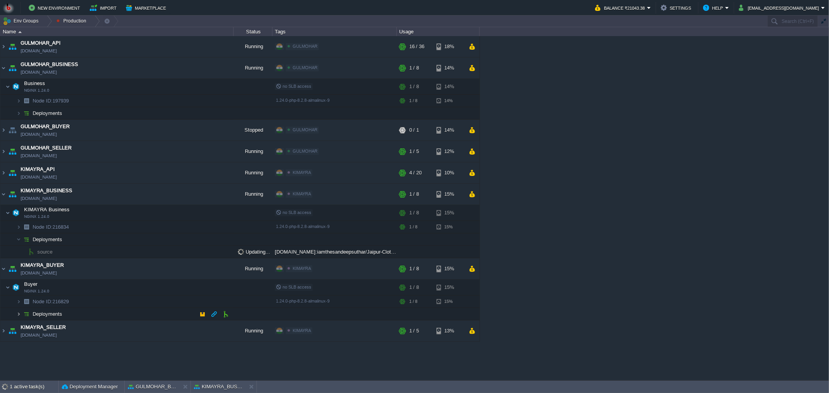
click at [17, 318] on img at bounding box center [18, 314] width 5 height 12
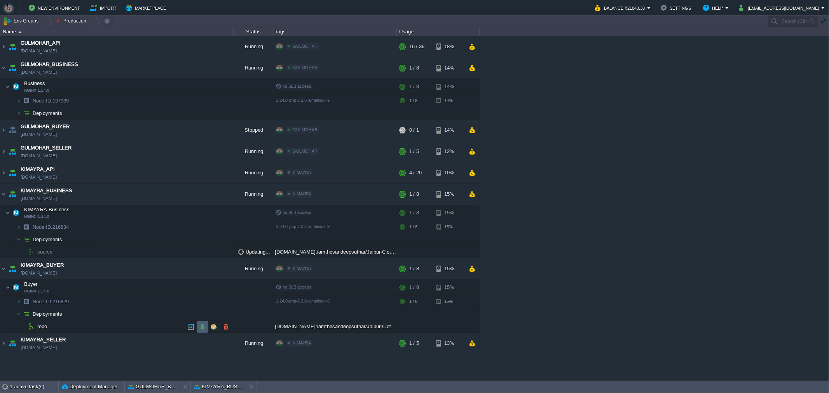
click at [203, 329] on button "button" at bounding box center [202, 327] width 7 height 7
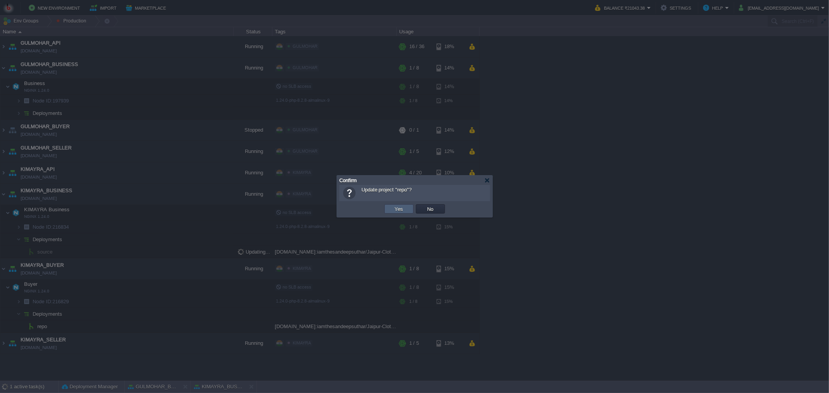
click at [395, 211] on button "Yes" at bounding box center [399, 209] width 13 height 7
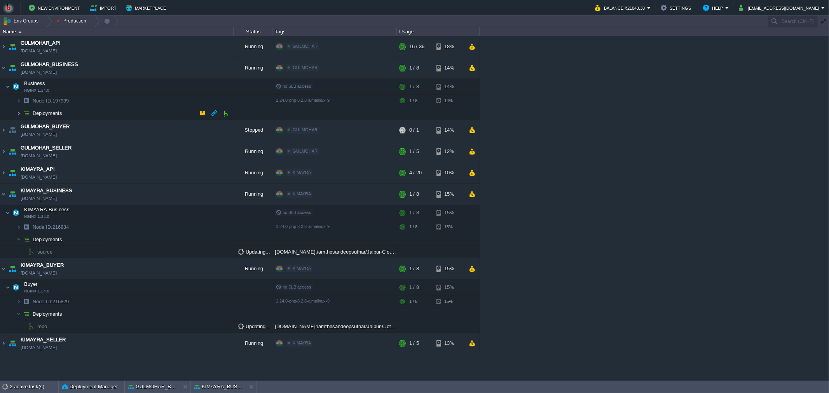
click at [18, 113] on img at bounding box center [18, 113] width 5 height 12
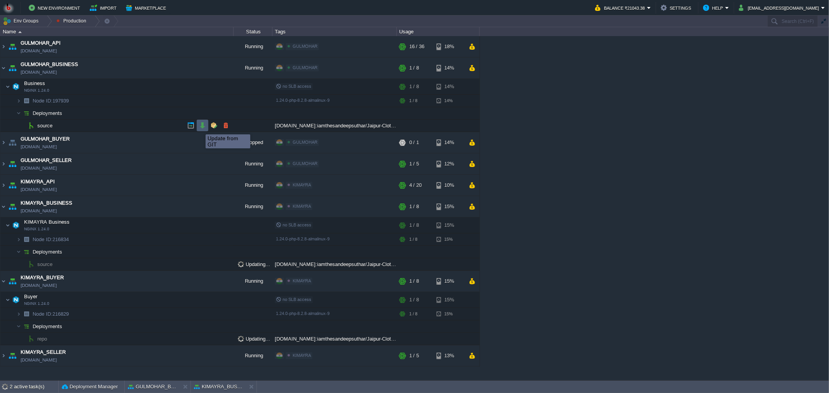
click at [200, 127] on button "button" at bounding box center [202, 125] width 7 height 7
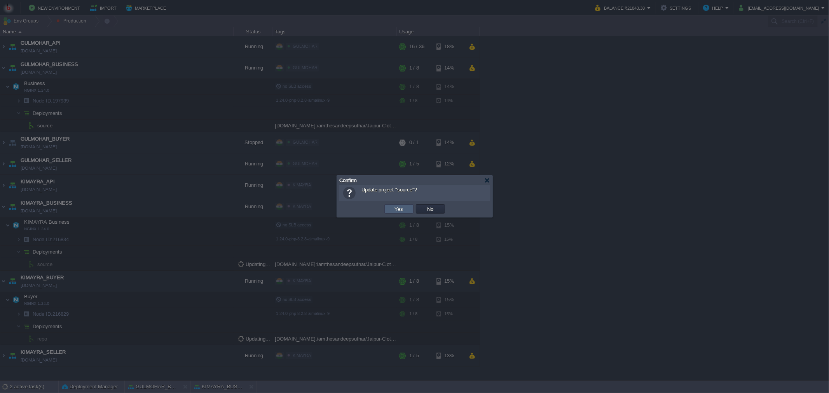
click at [402, 209] on button "Yes" at bounding box center [399, 209] width 13 height 7
